Goal: Find contact information: Find contact information

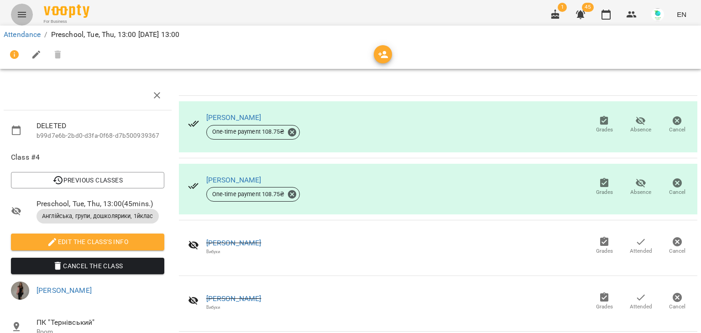
click at [25, 15] on icon "Menu" at bounding box center [22, 14] width 8 height 5
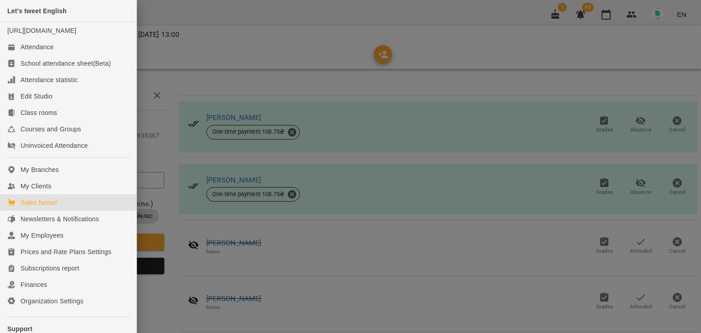
click at [44, 207] on div "Sales funnel" at bounding box center [39, 202] width 36 height 9
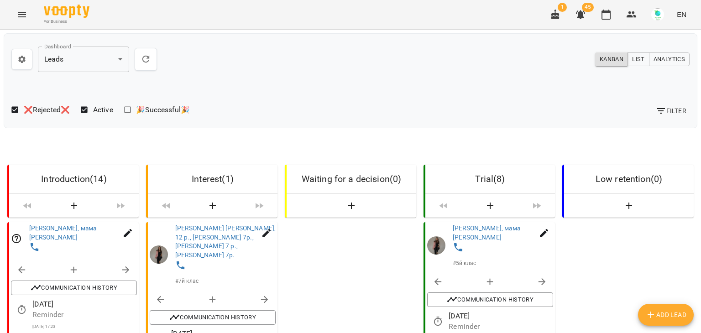
drag, startPoint x: 697, startPoint y: 86, endPoint x: 697, endPoint y: 114, distance: 27.8
click at [697, 114] on div at bounding box center [696, 166] width 9 height 333
drag, startPoint x: 695, startPoint y: 93, endPoint x: 698, endPoint y: 129, distance: 36.2
click at [698, 129] on div at bounding box center [696, 166] width 9 height 333
drag, startPoint x: 697, startPoint y: 89, endPoint x: 695, endPoint y: 113, distance: 23.8
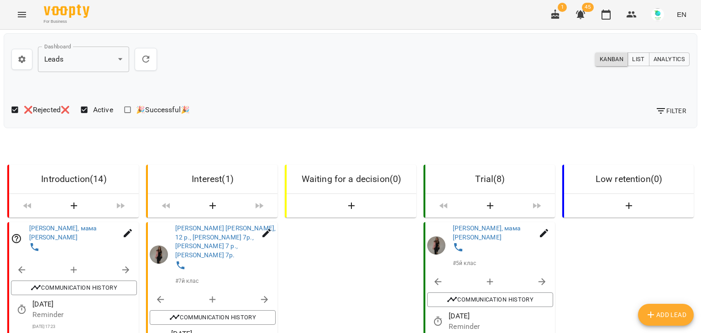
click at [695, 113] on div at bounding box center [696, 166] width 9 height 333
click at [48, 228] on link "[PERSON_NAME], мама [PERSON_NAME]" at bounding box center [63, 232] width 68 height 16
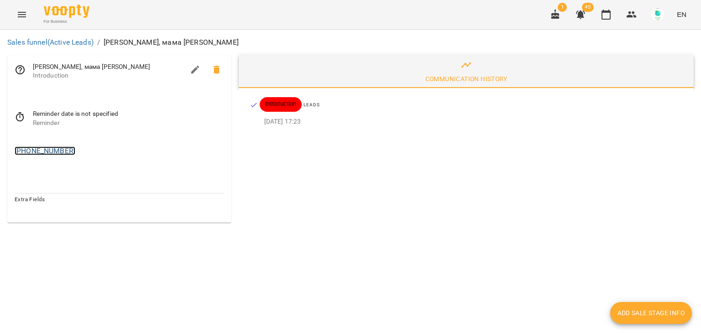
click at [47, 152] on link "[PHONE_NUMBER]" at bounding box center [45, 150] width 61 height 9
click at [80, 171] on img at bounding box center [82, 169] width 14 height 14
